Goal: Transaction & Acquisition: Purchase product/service

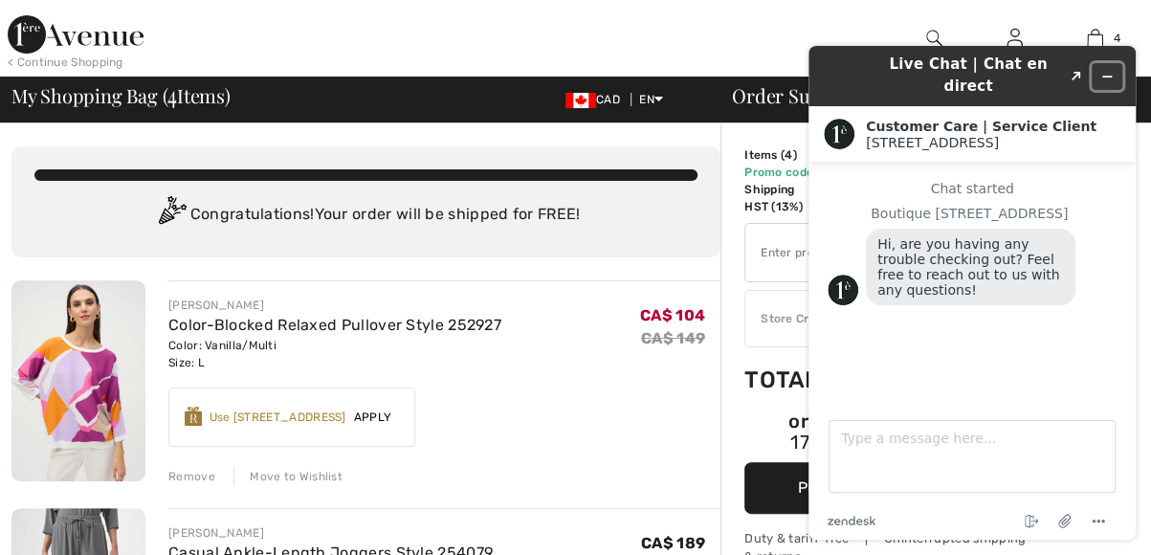
click at [1112, 70] on icon "Minimize widget" at bounding box center [1106, 76] width 13 height 13
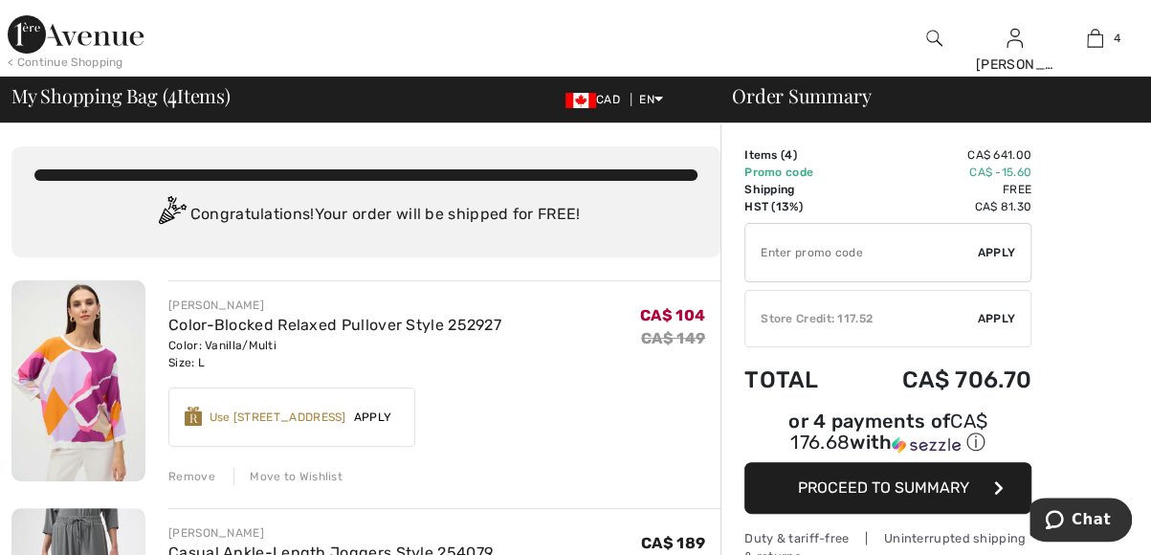
click at [926, 41] on img at bounding box center [934, 38] width 16 height 23
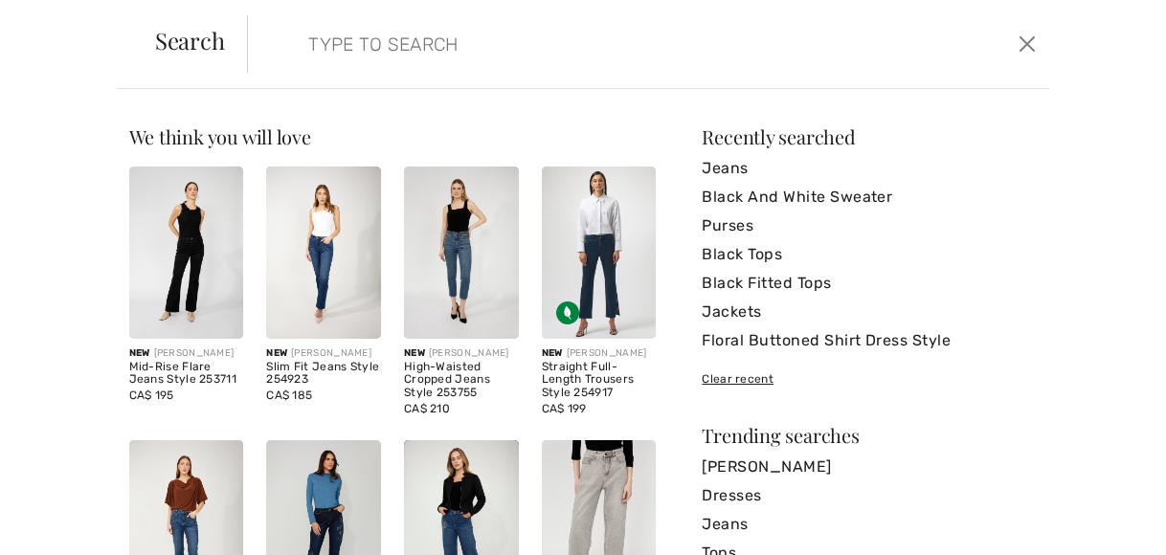
paste input "Define Mid-Rise Track Pant"
type input "Define Mid-Rise Track Pant"
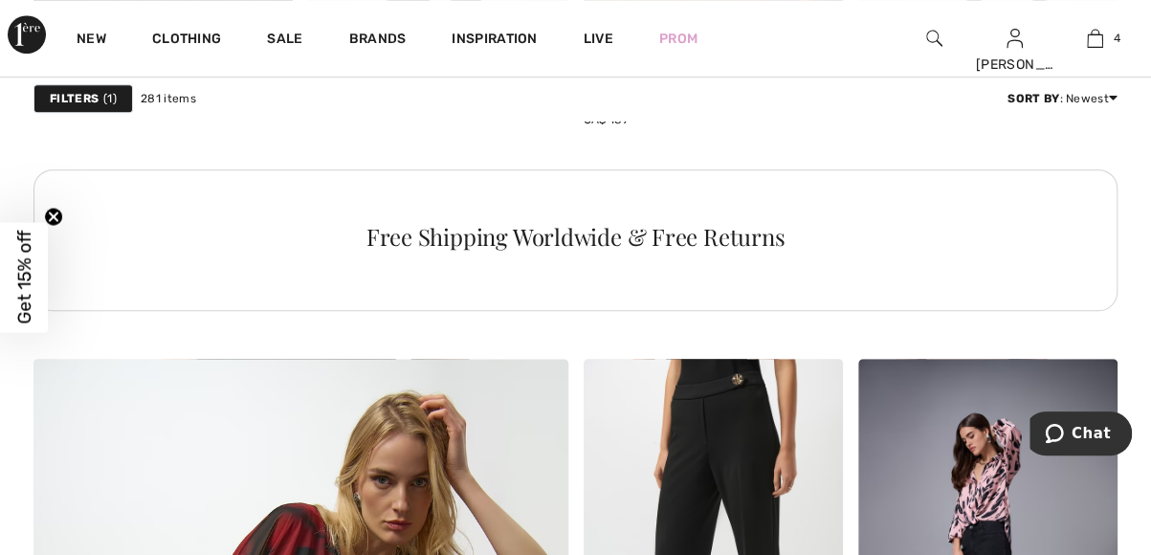
scroll to position [3929, 0]
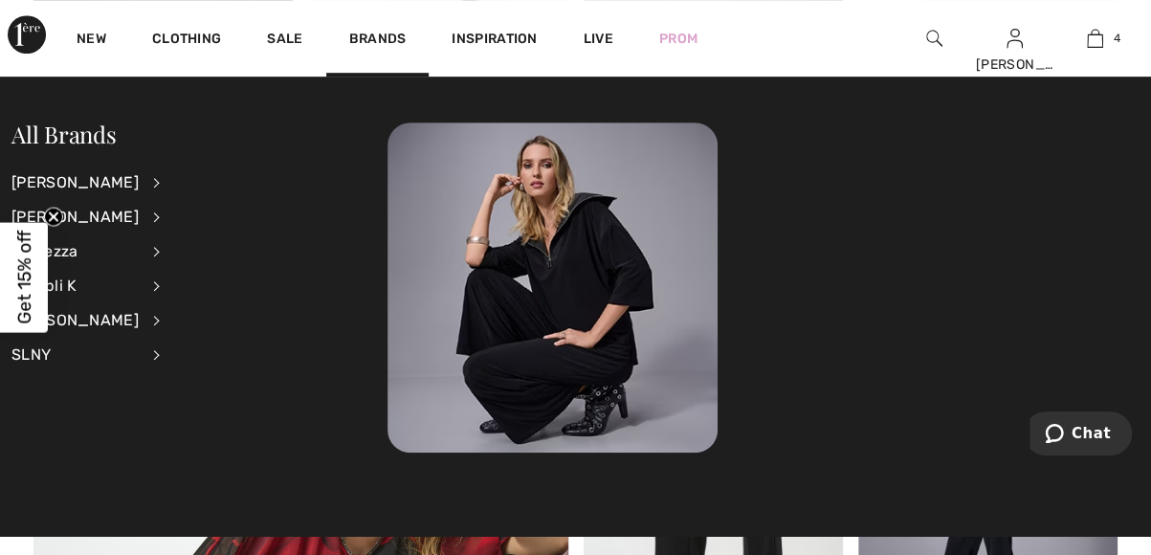
click at [932, 41] on img at bounding box center [934, 38] width 16 height 23
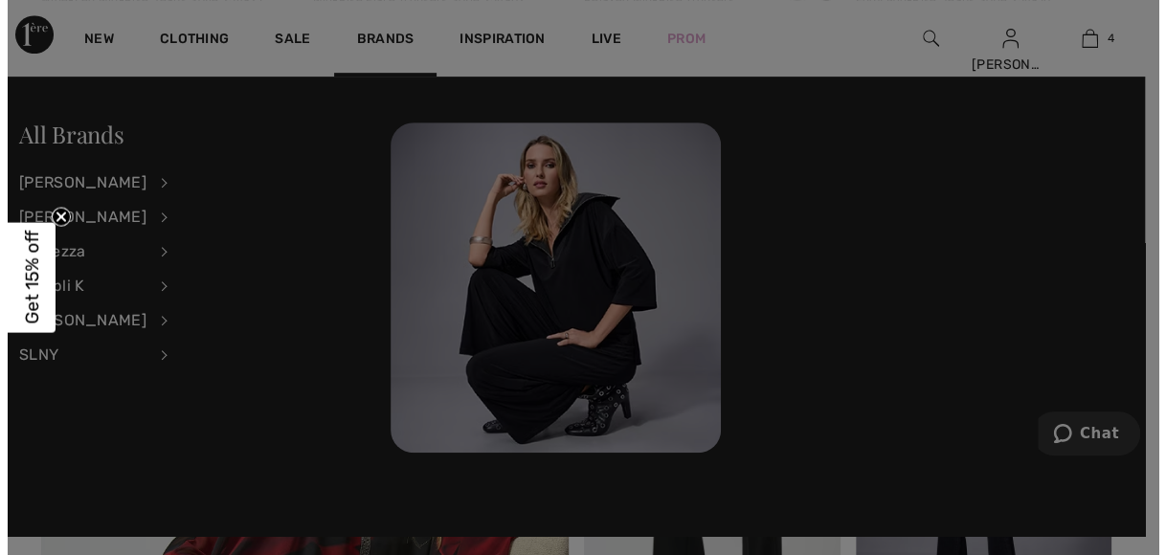
scroll to position [3969, 0]
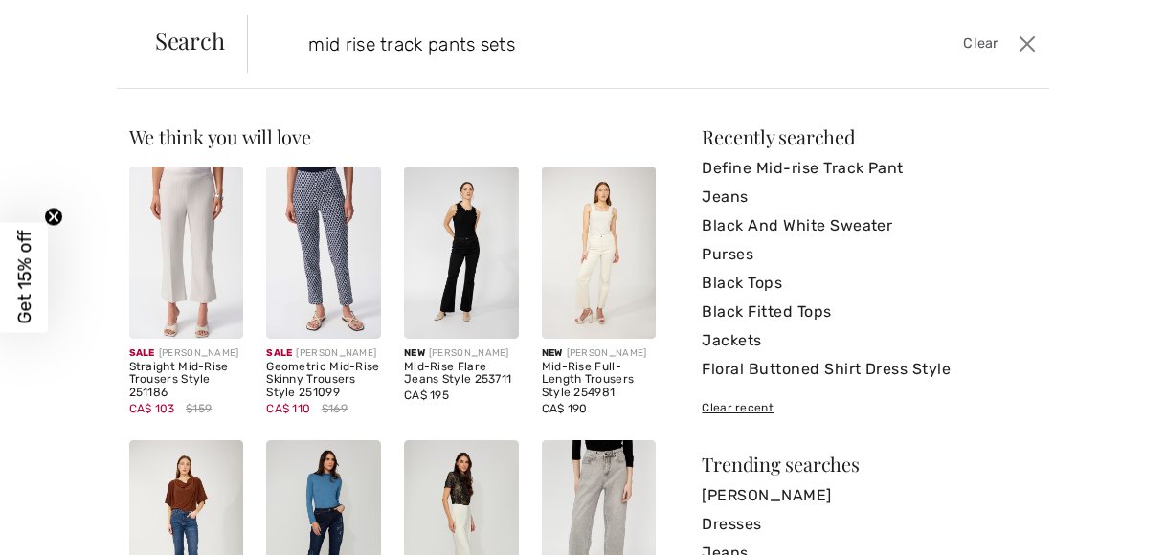
type input "mid rise track pants sets"
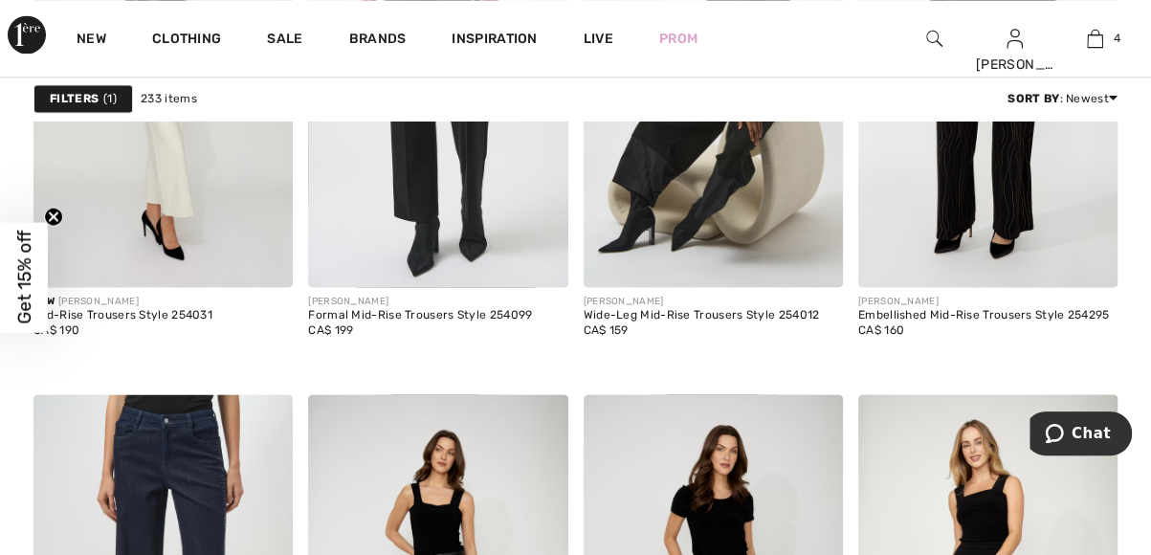
scroll to position [1416, 0]
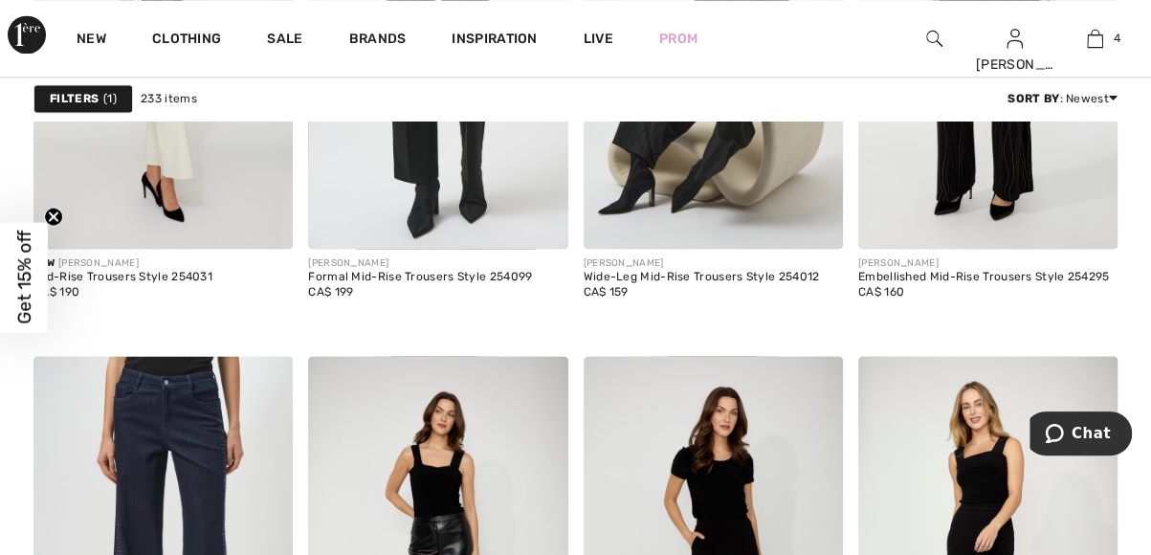
click at [938, 37] on img at bounding box center [934, 38] width 16 height 23
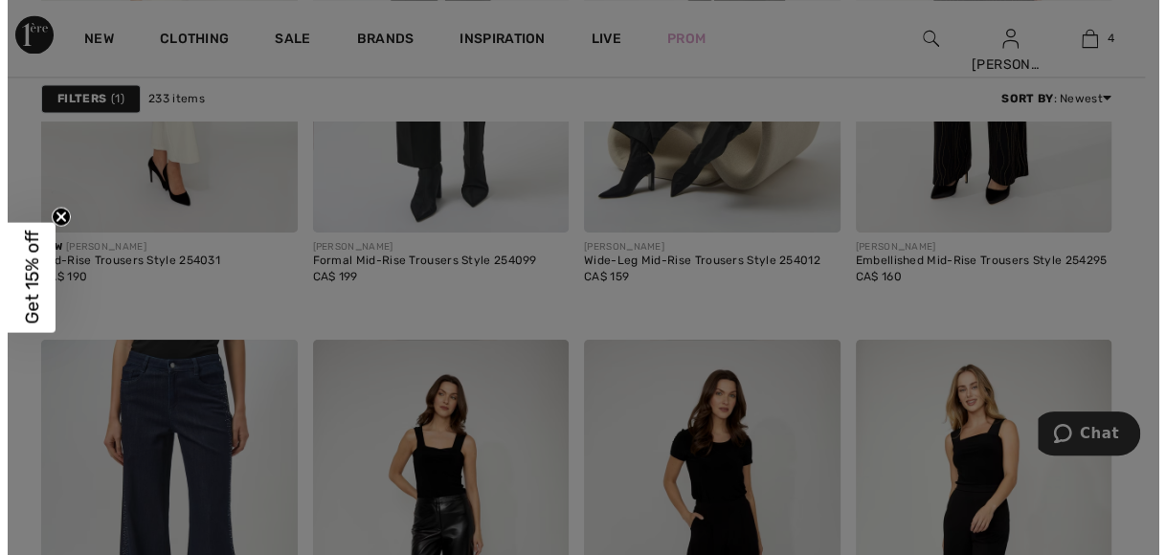
scroll to position [1428, 0]
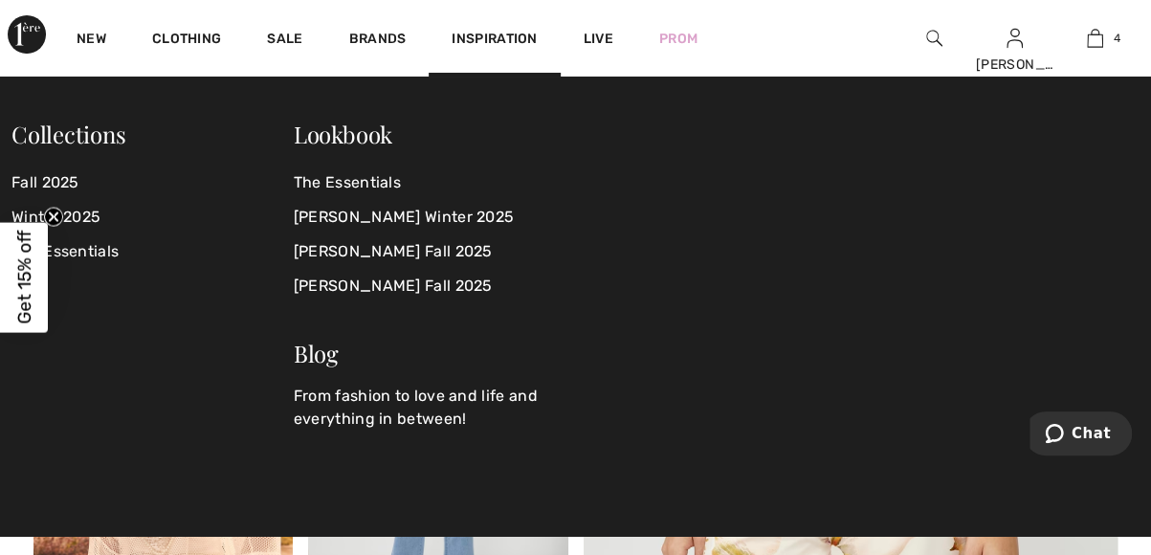
click at [935, 41] on img at bounding box center [934, 38] width 16 height 23
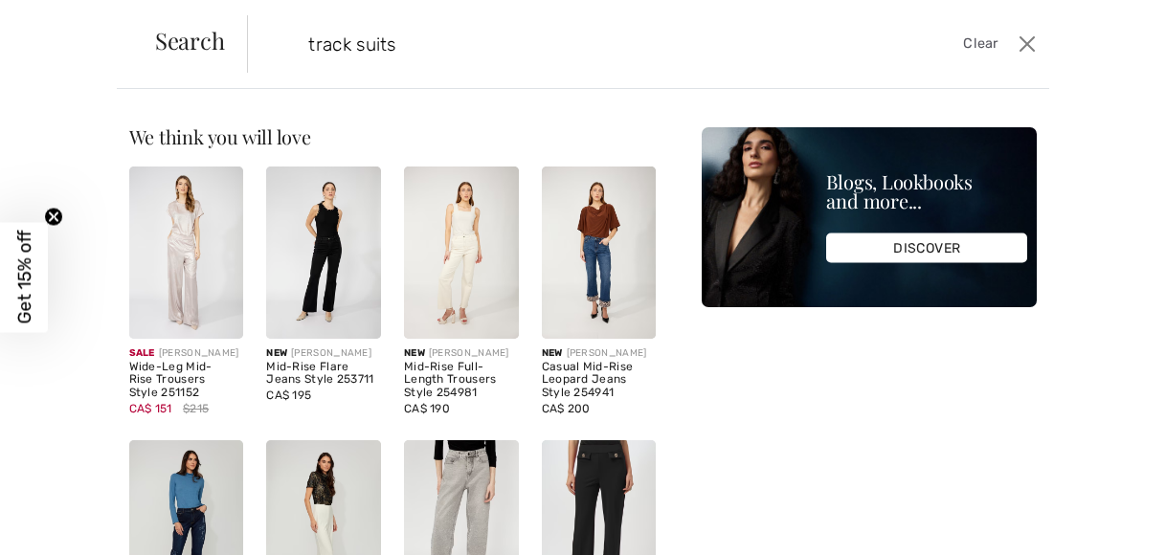
type input "track suits"
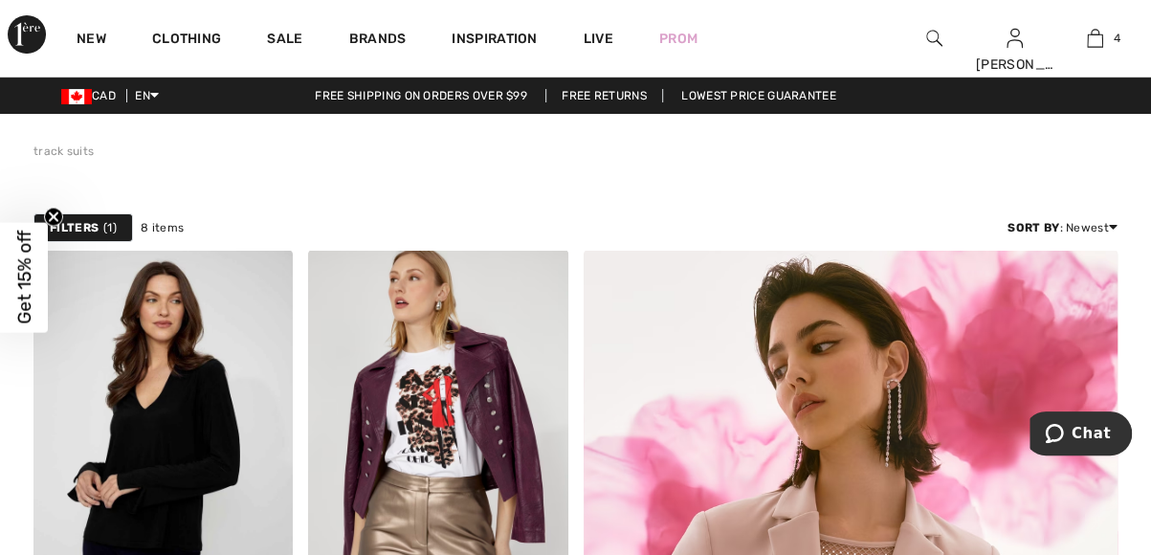
click at [935, 41] on img at bounding box center [934, 38] width 16 height 23
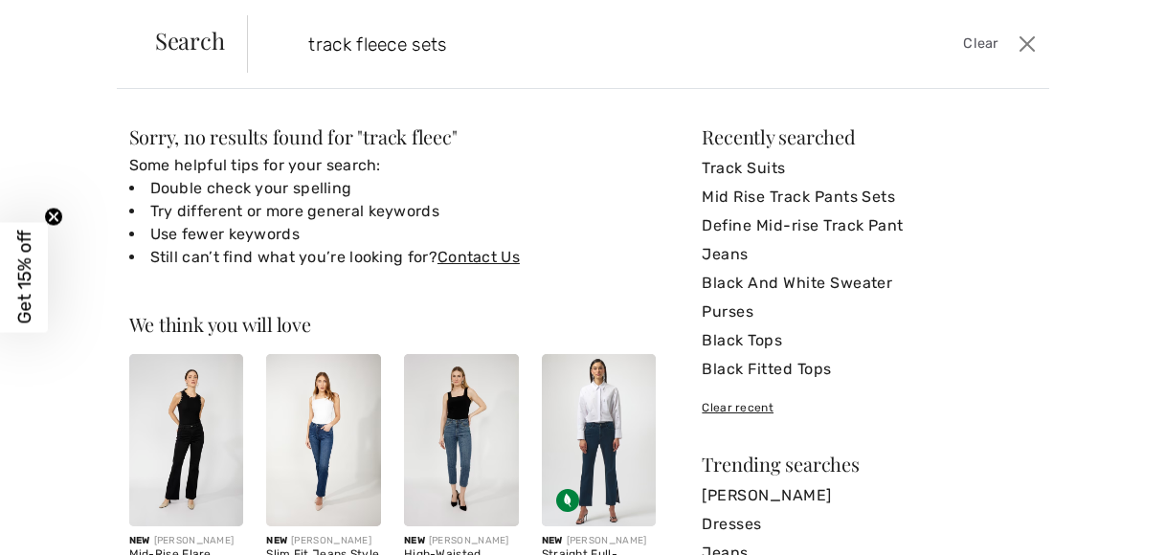
type input "track fleece sets"
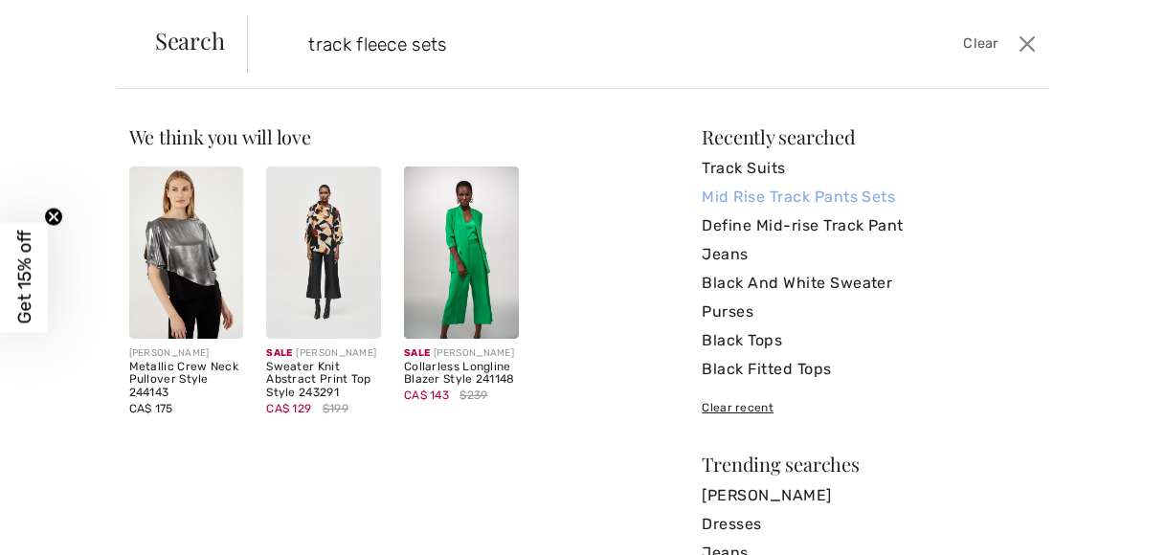
click at [767, 196] on link "Mid Rise Track Pants Sets" at bounding box center [868, 197] width 335 height 29
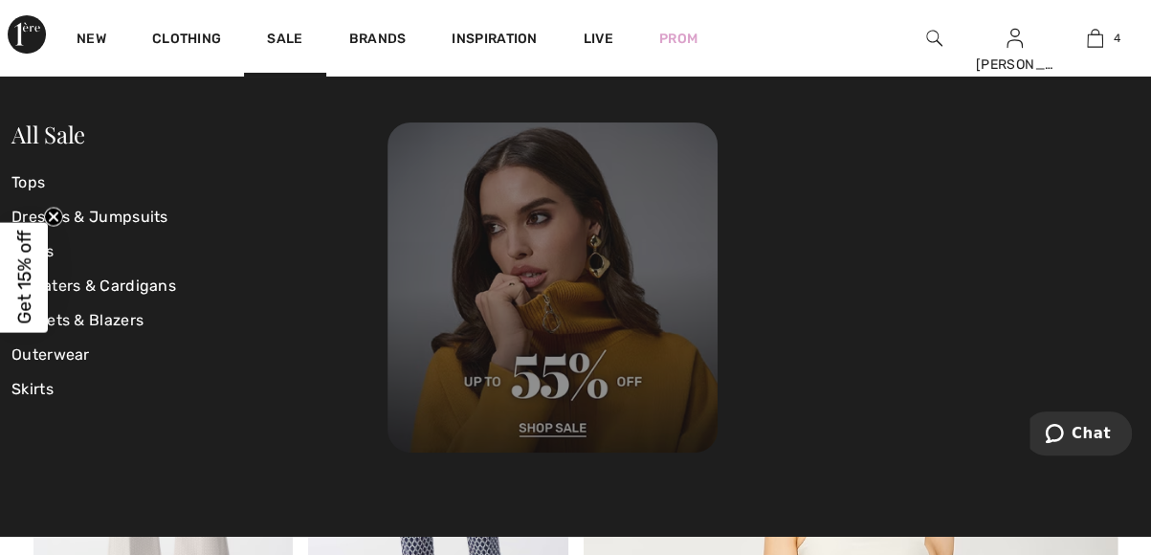
click at [582, 368] on img at bounding box center [553, 287] width 330 height 330
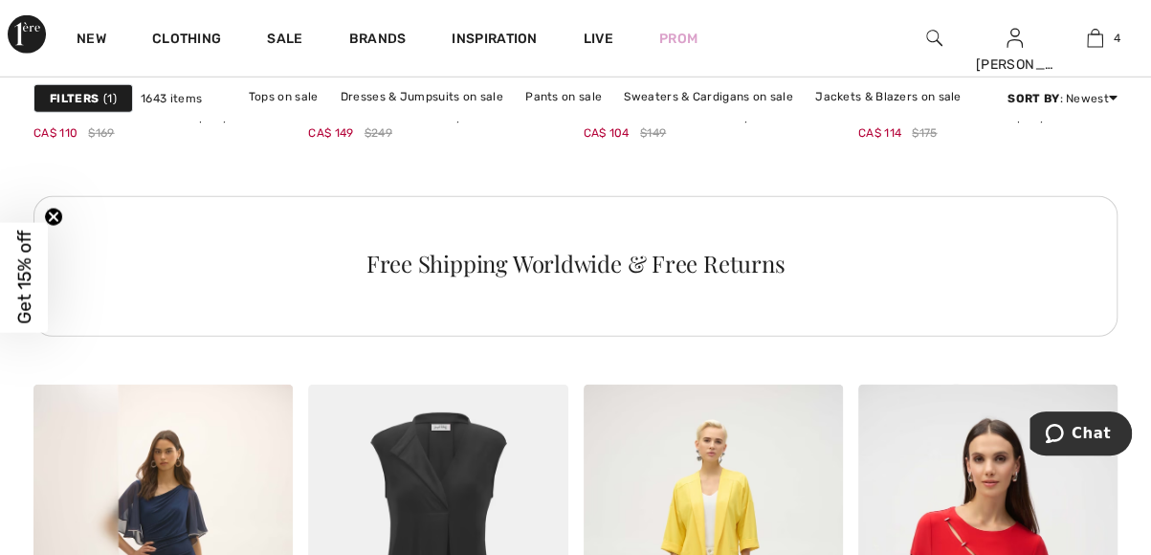
scroll to position [6124, 0]
